Goal: Information Seeking & Learning: Learn about a topic

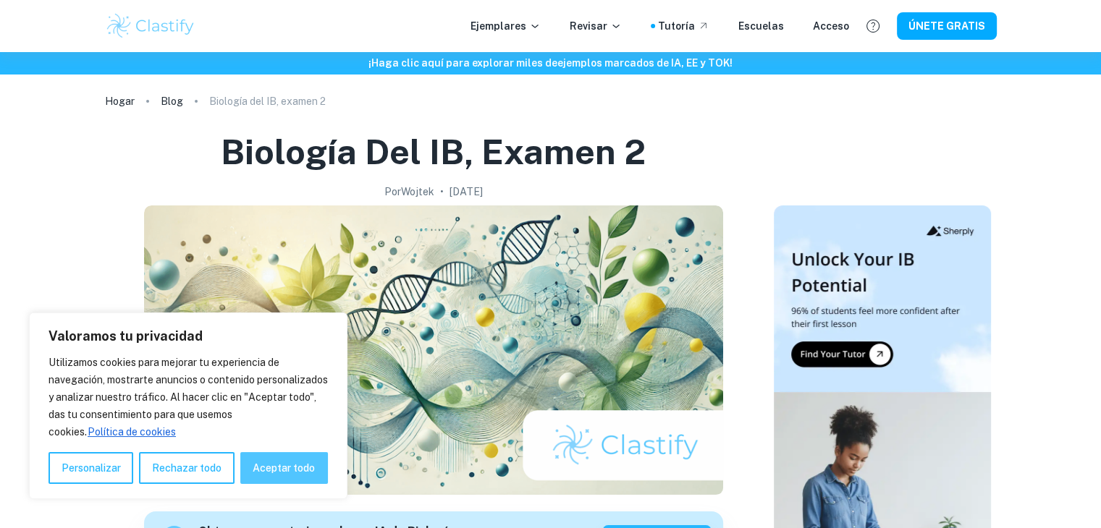
click at [298, 463] on font "Aceptar todo" at bounding box center [284, 469] width 62 height 12
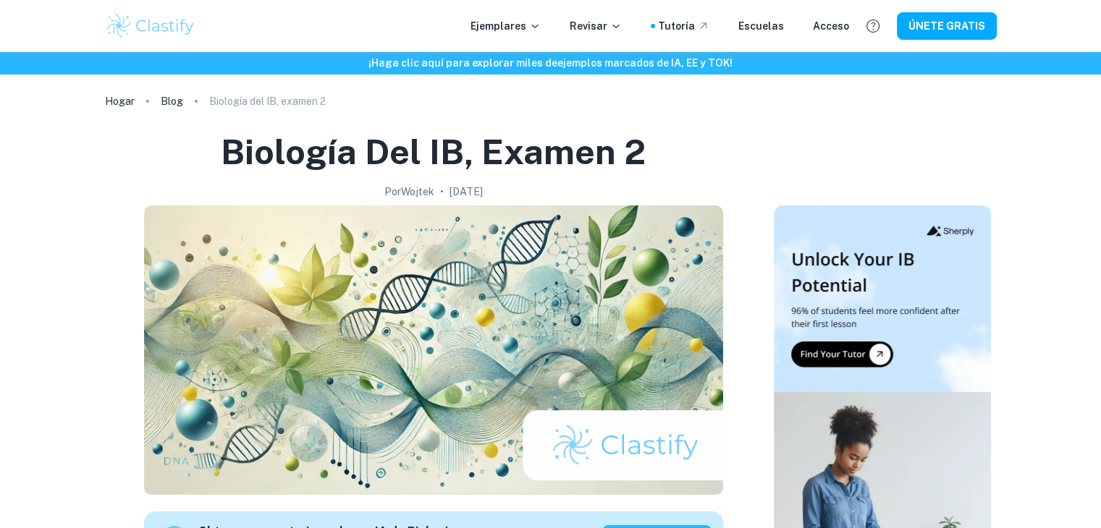
checkbox input "true"
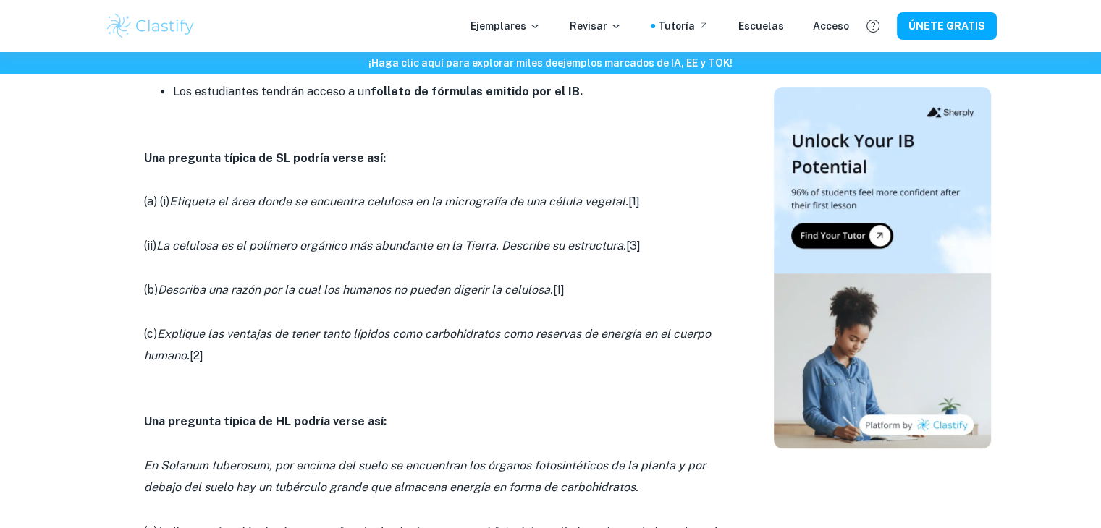
scroll to position [815, 0]
click at [614, 300] on p "(b) Describa una razón por la cual los humanos no pueden digerir la celulosa. […" at bounding box center [433, 291] width 579 height 22
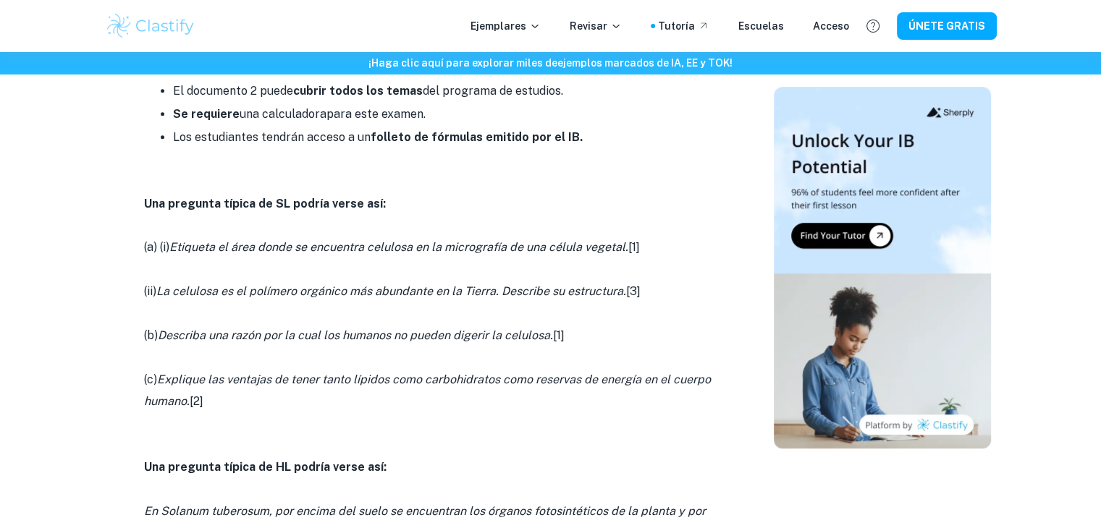
scroll to position [768, 0]
